Goal: Information Seeking & Learning: Find specific fact

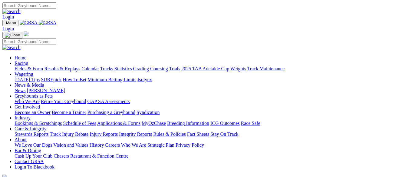
click at [56, 7] on input "Search" at bounding box center [29, 5] width 54 height 6
type input "galactic neutron"
click at [21, 9] on img at bounding box center [11, 11] width 18 height 5
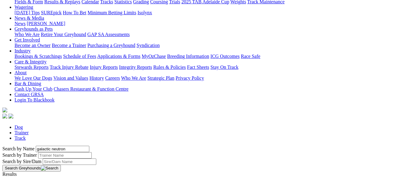
scroll to position [91, 0]
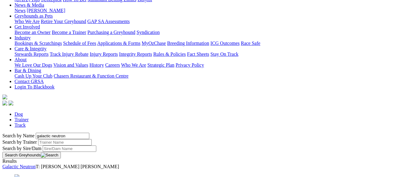
click at [36, 164] on link "Galactic Neutron" at bounding box center [18, 166] width 33 height 5
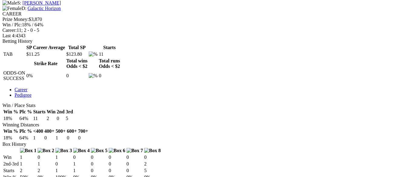
scroll to position [242, 0]
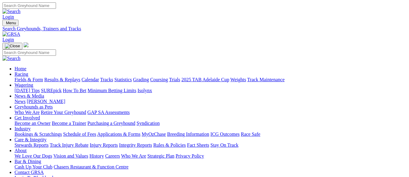
click at [56, 7] on input "Search" at bounding box center [29, 5] width 54 height 6
type input "huntsman"
click at [21, 9] on img at bounding box center [11, 11] width 18 height 5
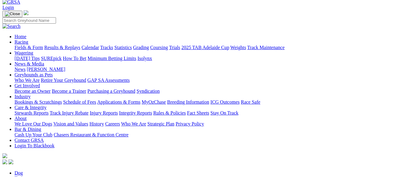
scroll to position [91, 0]
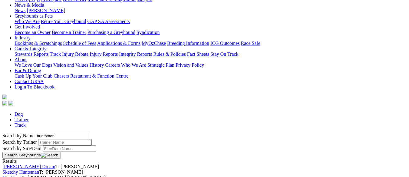
click at [22, 175] on link "Huntsman" at bounding box center [12, 177] width 20 height 5
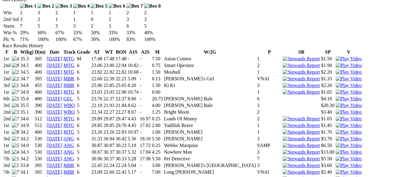
scroll to position [454, 0]
